Goal: Find specific page/section

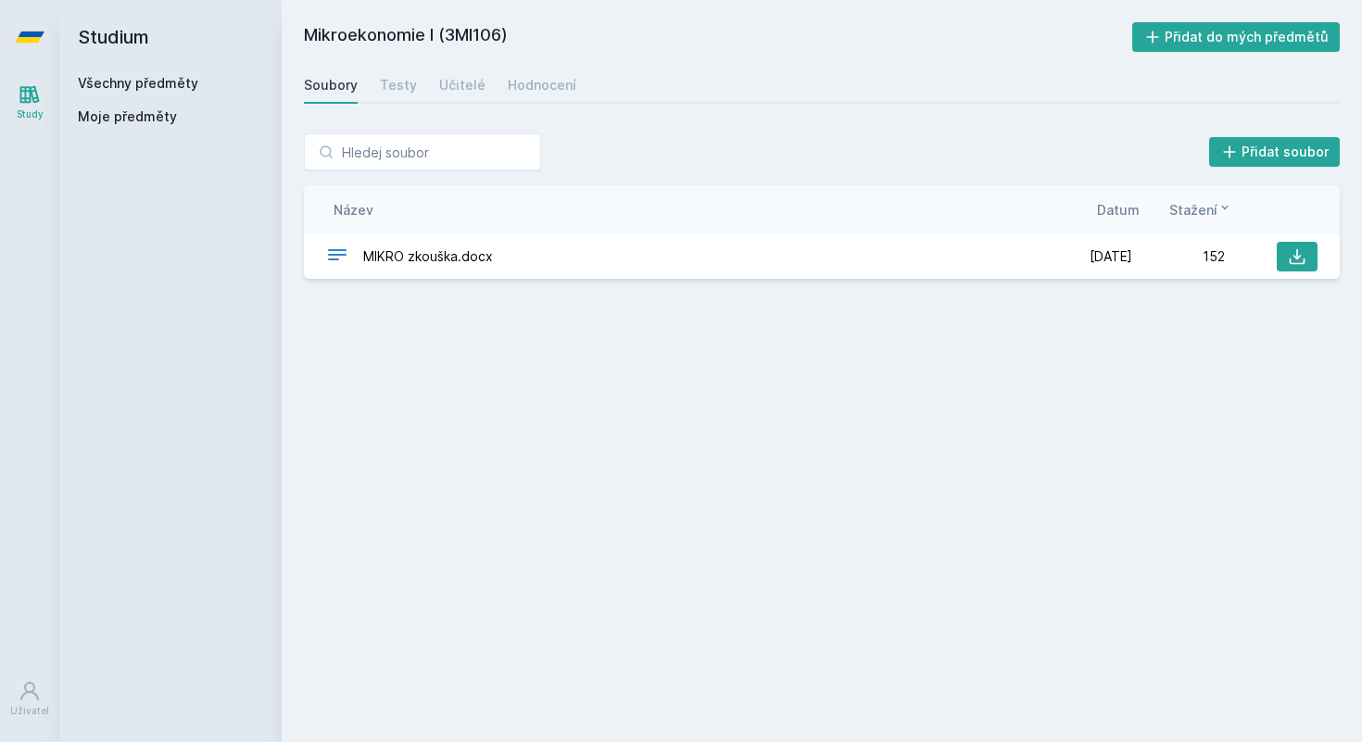
click at [160, 84] on link "Všechny předměty" at bounding box center [138, 83] width 120 height 16
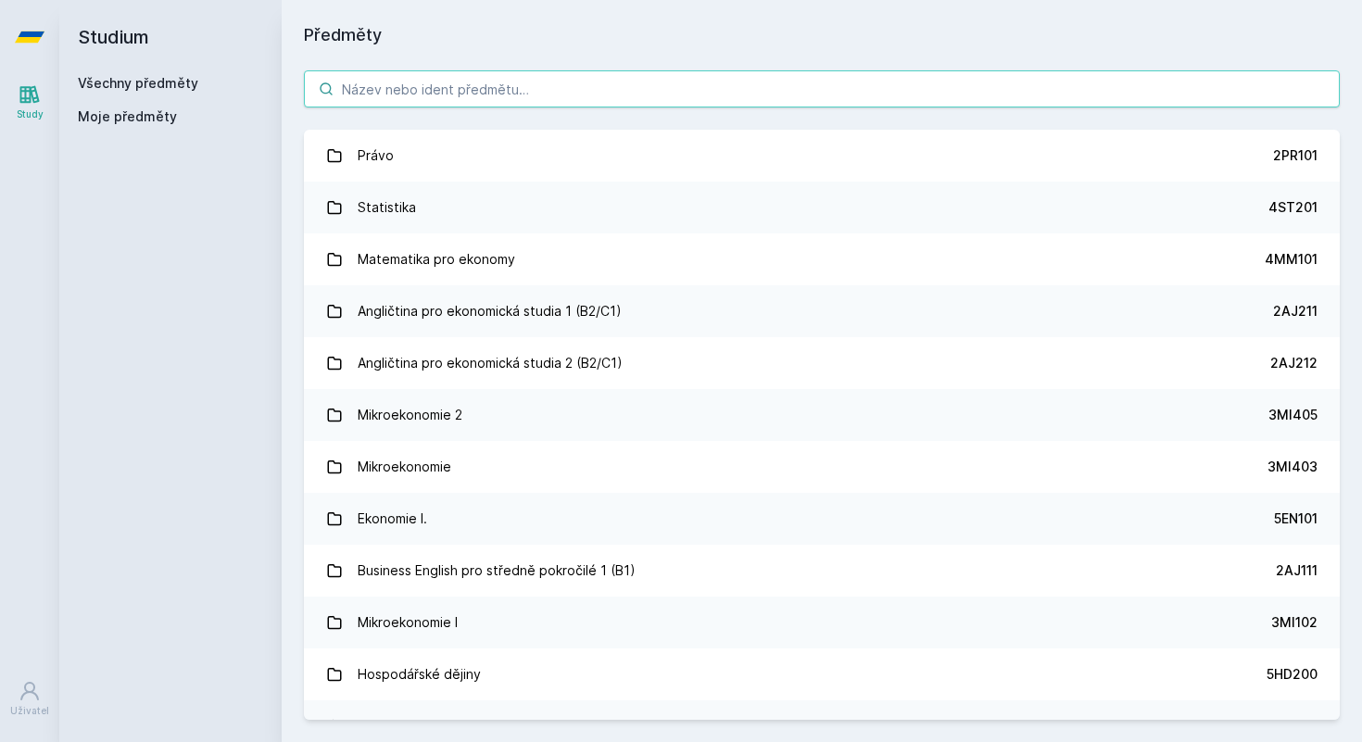
click at [469, 99] on input "search" at bounding box center [822, 88] width 1036 height 37
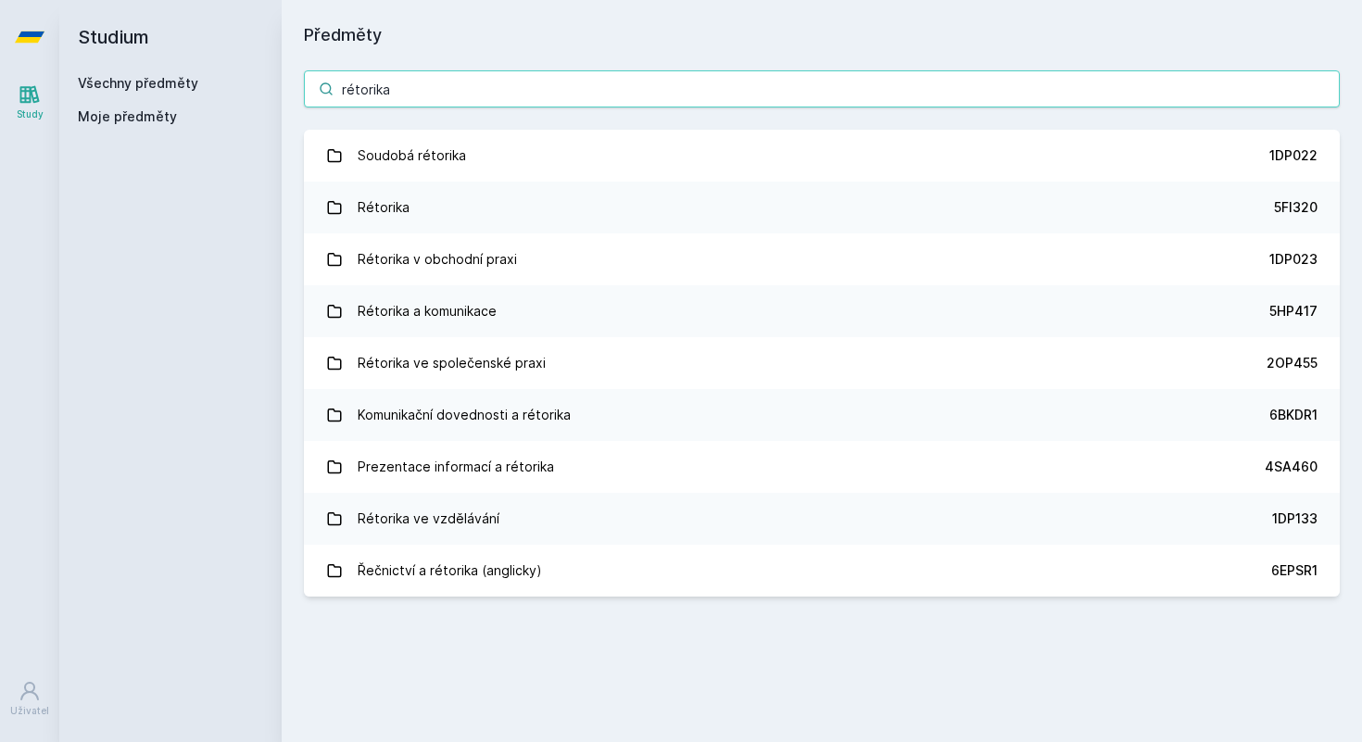
type input "rétorika"
click at [1332, 86] on input "rétorika" at bounding box center [822, 88] width 1036 height 37
click at [1328, 91] on input "rétorika" at bounding box center [822, 88] width 1036 height 37
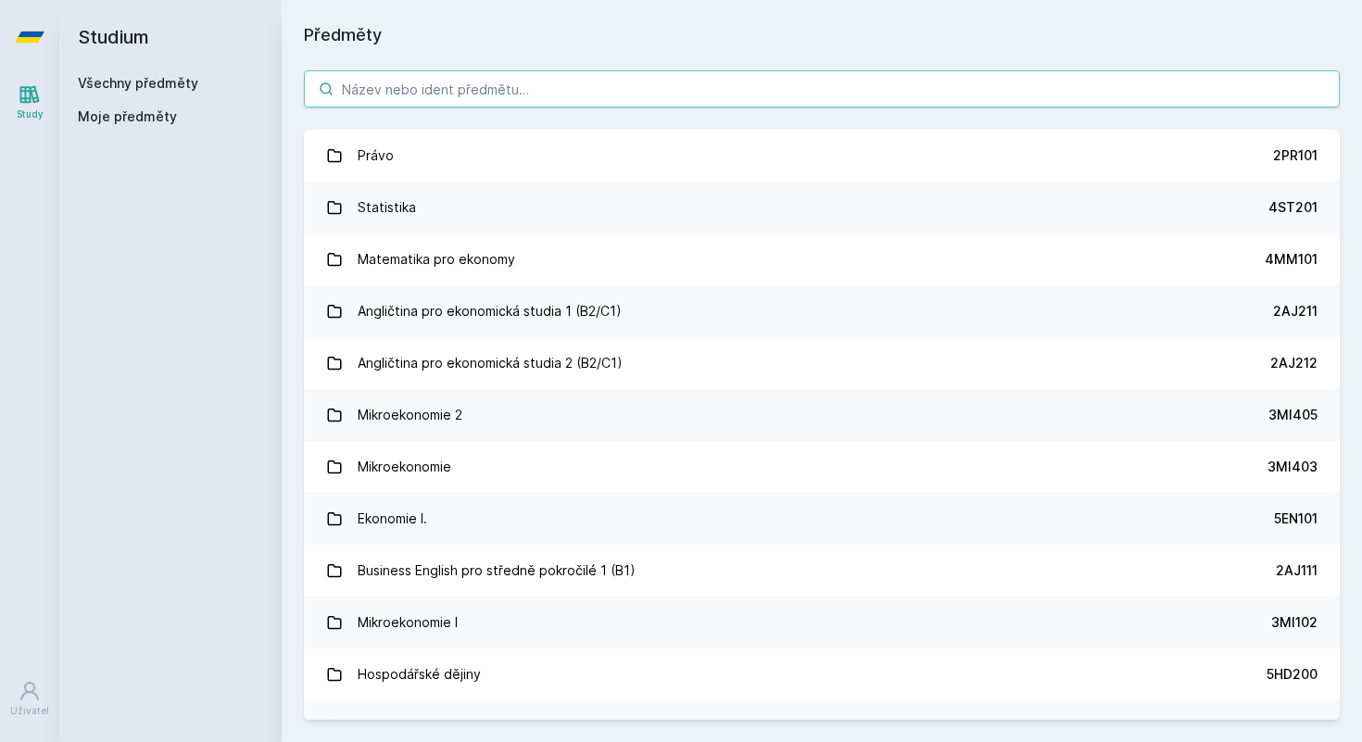
paste input "1DP022"
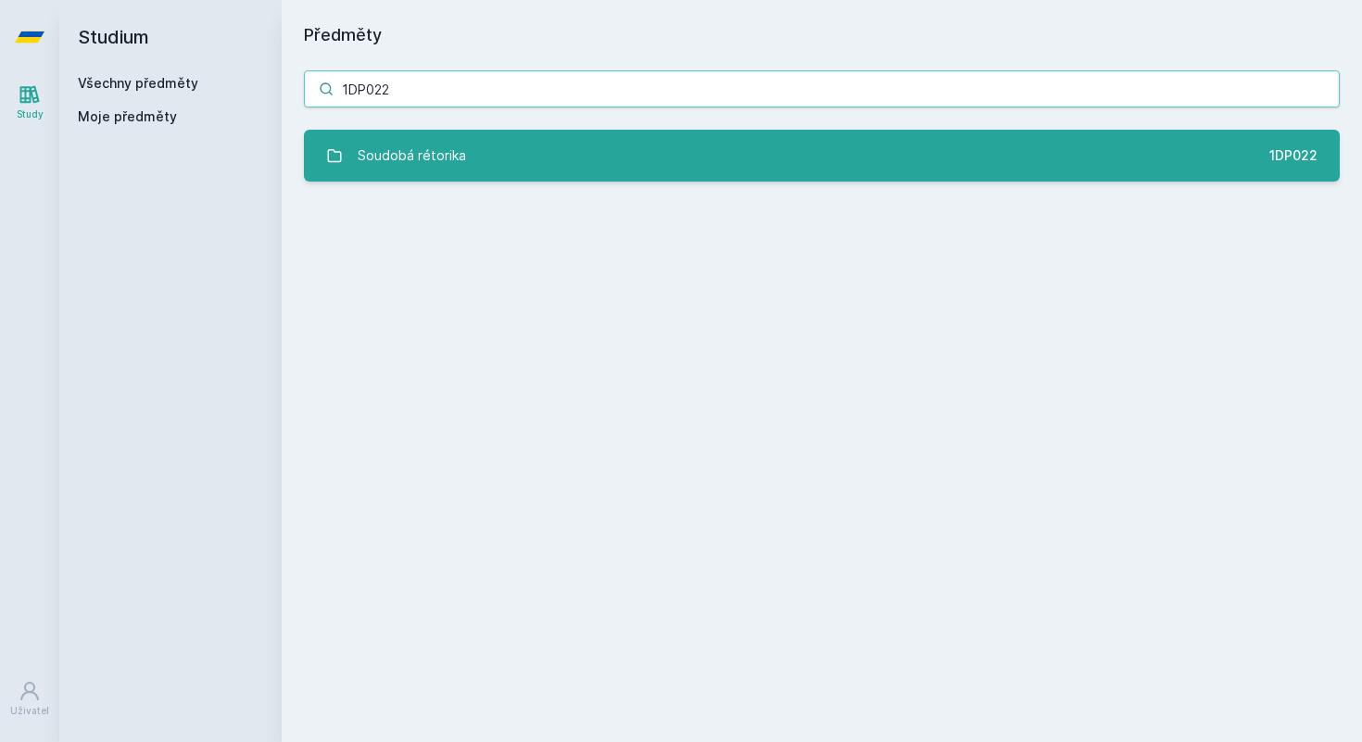
type input "1DP022"
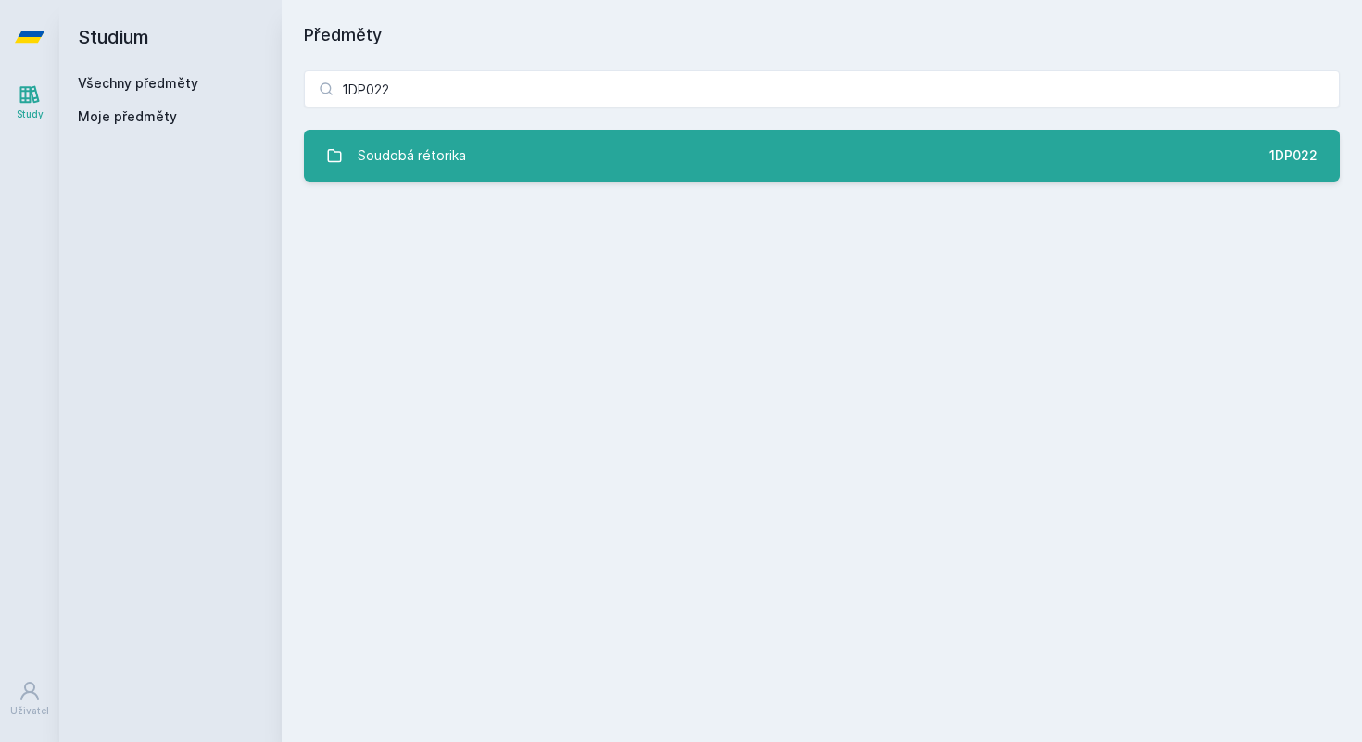
click at [916, 146] on link "Soudobá rétorika 1DP022" at bounding box center [822, 156] width 1036 height 52
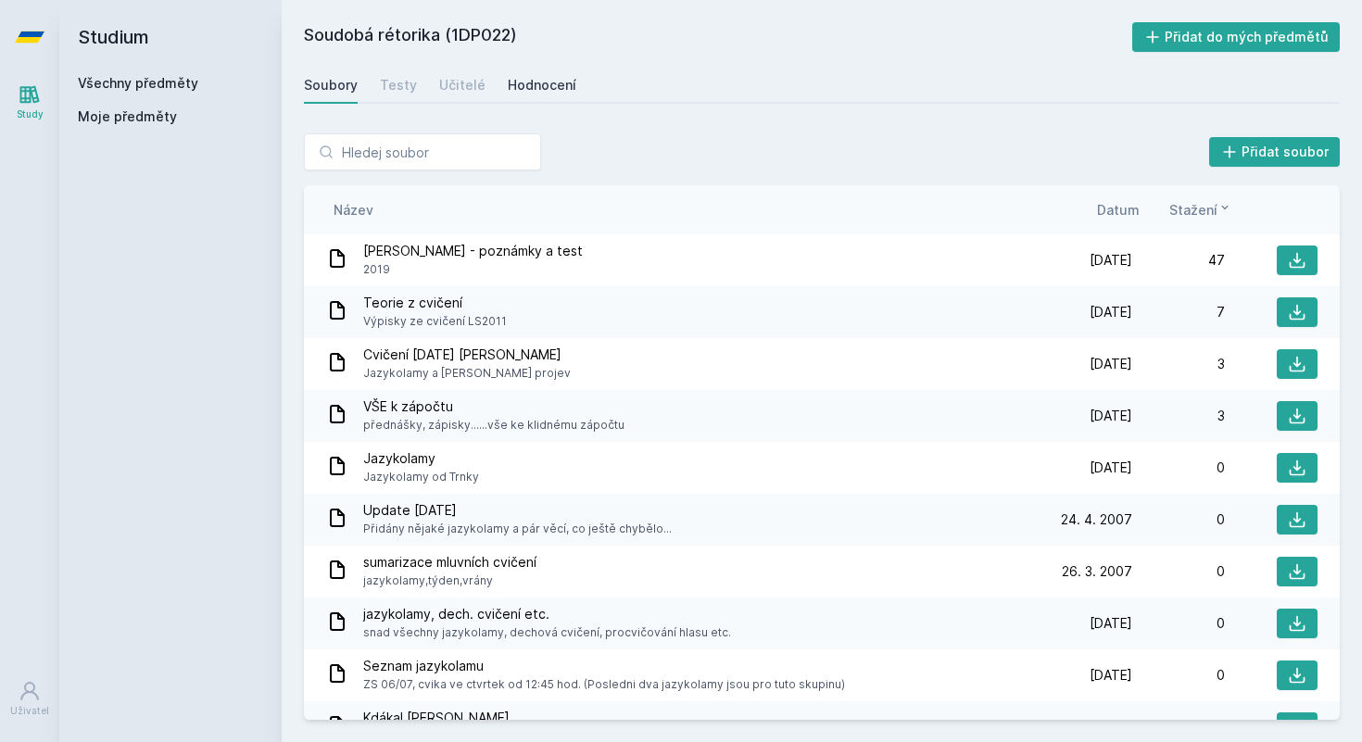
click at [548, 95] on link "Hodnocení" at bounding box center [542, 85] width 69 height 37
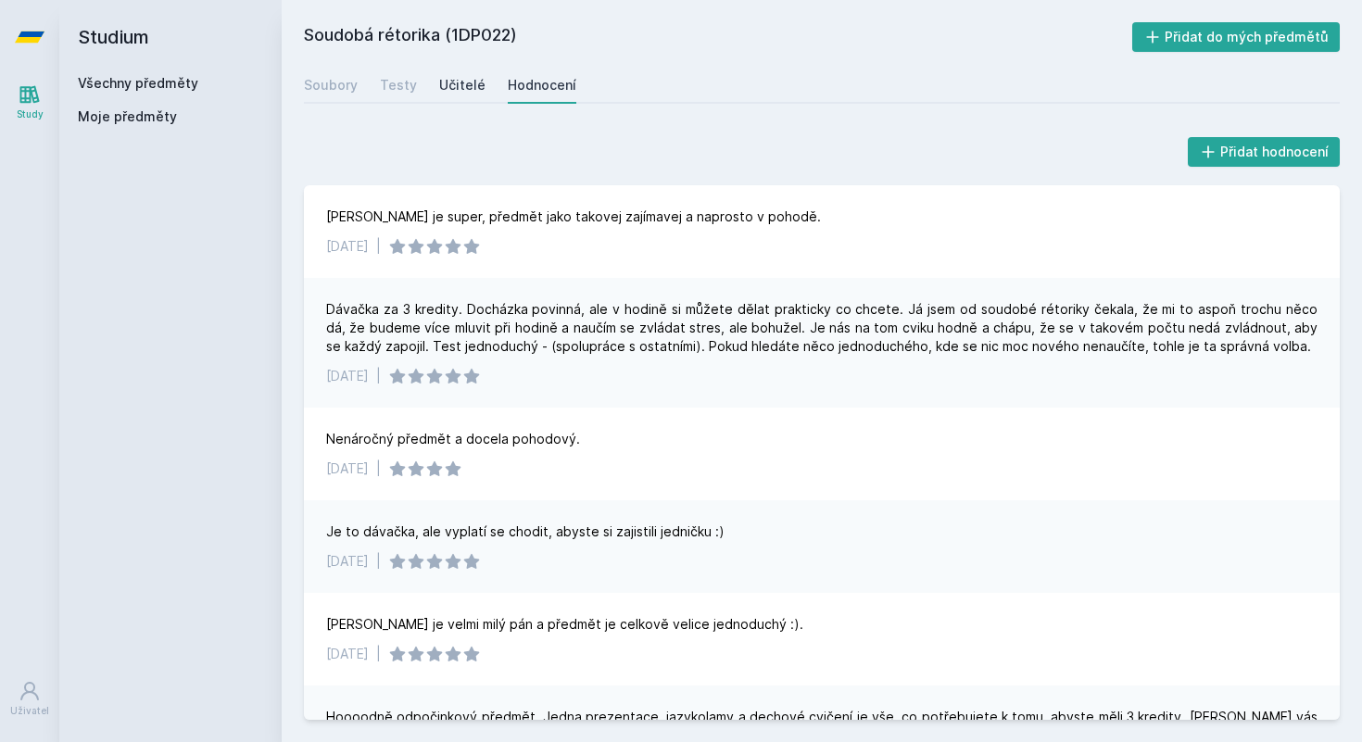
click at [451, 71] on link "Učitelé" at bounding box center [462, 85] width 46 height 37
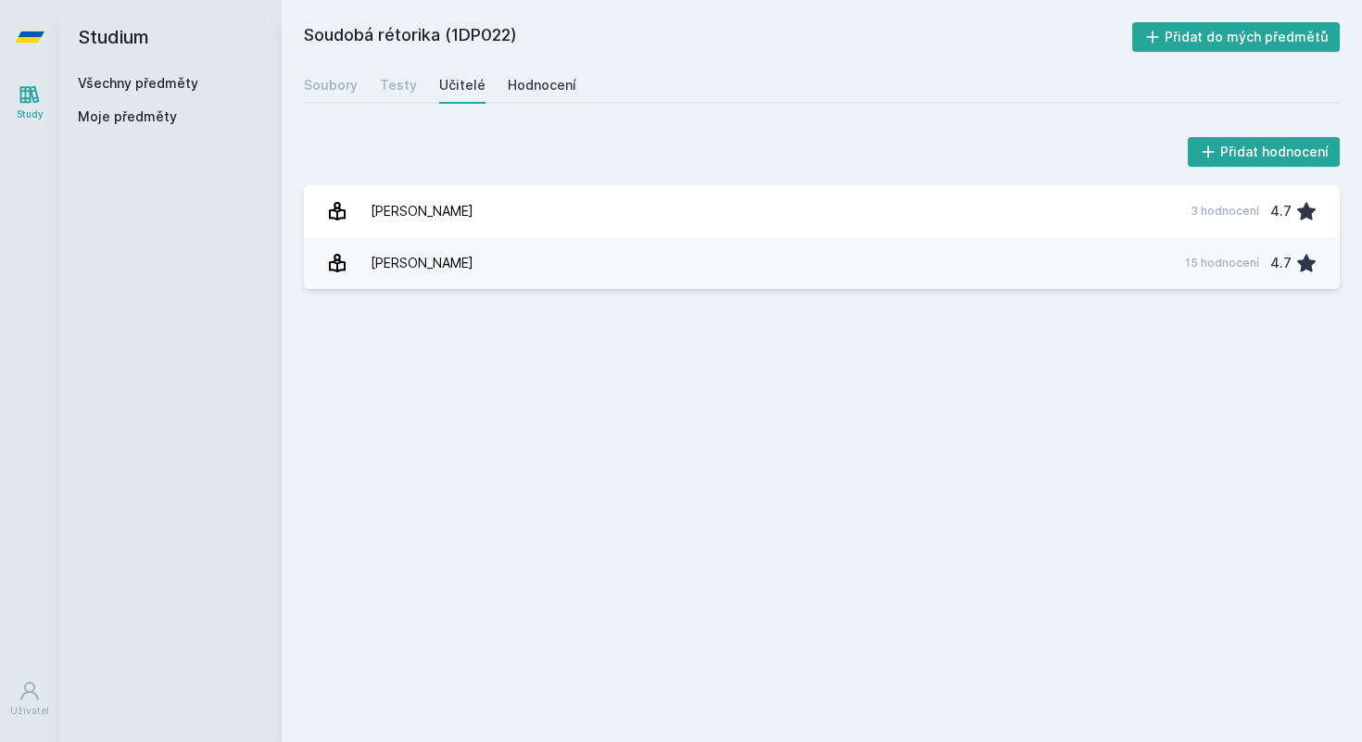
click at [526, 69] on link "Hodnocení" at bounding box center [542, 85] width 69 height 37
